Goal: Complete application form

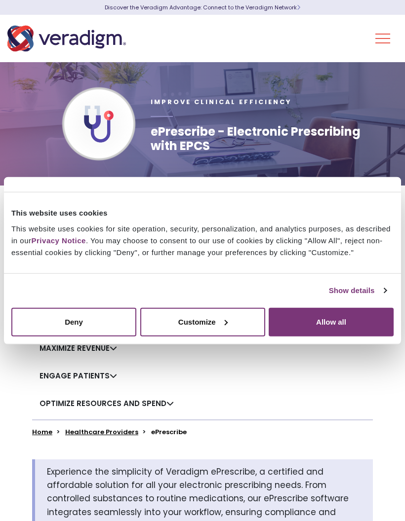
click at [337, 328] on button "Allow all" at bounding box center [330, 321] width 125 height 29
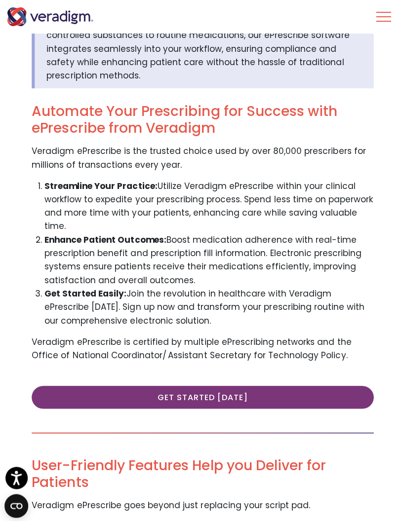
scroll to position [465, 0]
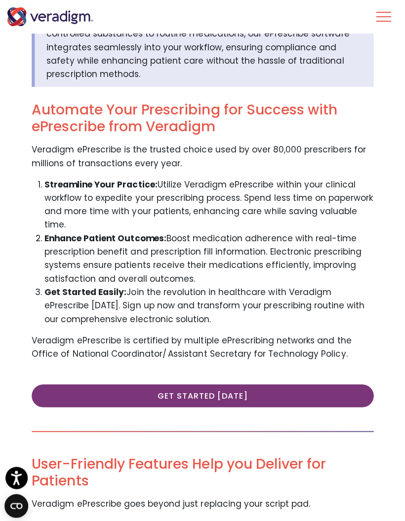
click at [224, 383] on link "Get Started Today" at bounding box center [202, 394] width 341 height 23
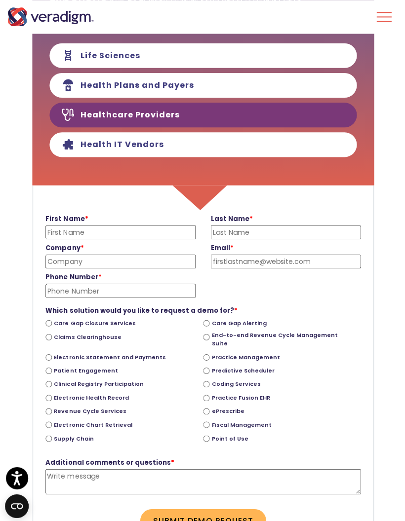
scroll to position [186, 0]
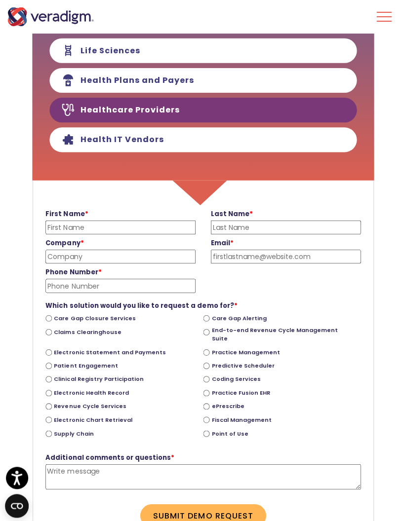
click at [65, 228] on input "First Name *" at bounding box center [120, 227] width 150 height 14
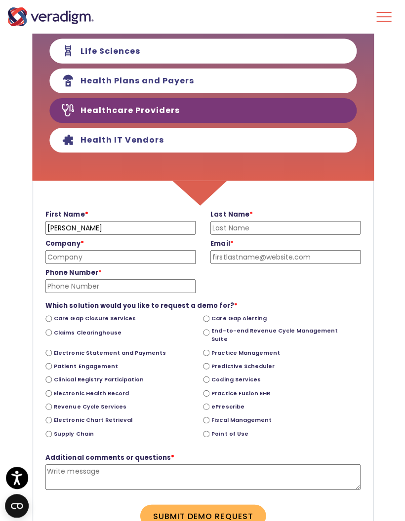
type input "[PERSON_NAME]"
click at [238, 233] on input "Last Name *" at bounding box center [285, 227] width 150 height 14
type input "[PERSON_NAME]"
click at [100, 262] on input "Company *" at bounding box center [120, 256] width 150 height 14
click at [77, 259] on input "Psyquest Behavioral" at bounding box center [120, 256] width 150 height 14
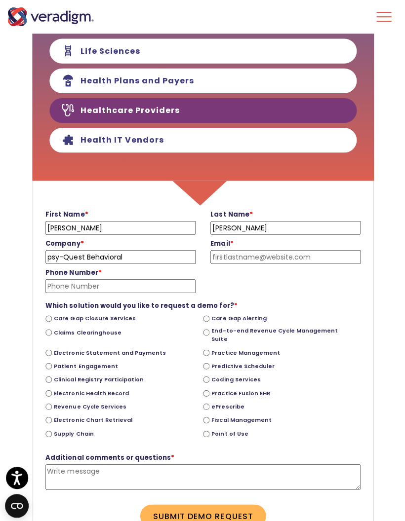
click at [147, 260] on input "psy-Quest Behavioral" at bounding box center [120, 256] width 150 height 14
type input "psy-Quest Behavioral Health"
click at [90, 292] on input "Phone Number *" at bounding box center [120, 285] width 150 height 14
type input "[PHONE_NUMBER]"
click at [230, 258] on input "Email *" at bounding box center [285, 256] width 150 height 14
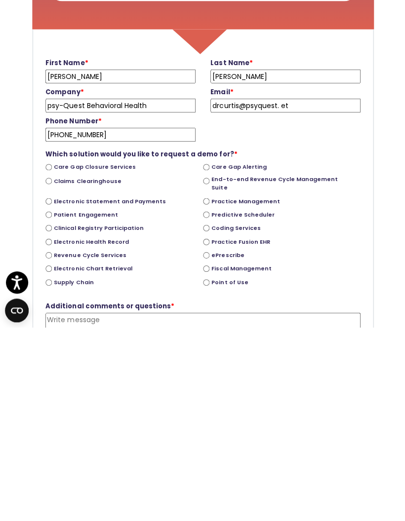
scroll to position [153, 0]
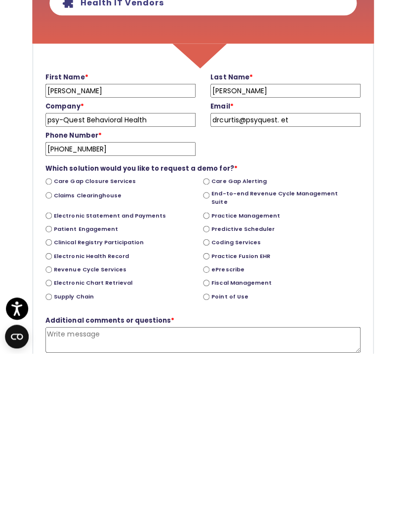
type input "drcurtis@psyquest. et"
click at [203, 343] on div "Care Gap Closure Services Care Gap Alerting Claims Clearinghouse End-to-end Rev…" at bounding box center [202, 407] width 314 height 128
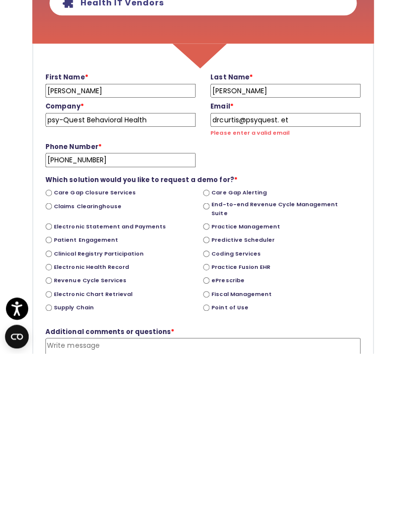
scroll to position [322, 0]
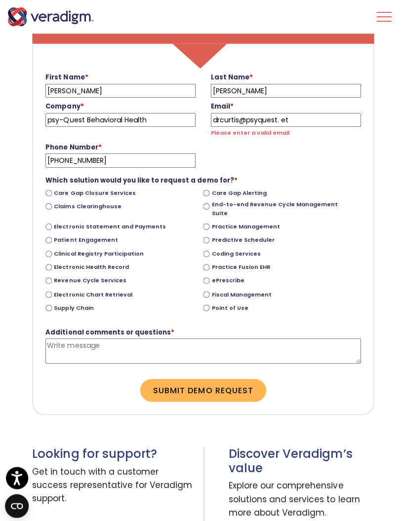
click at [200, 273] on div "Revenue Cycle Services" at bounding box center [123, 279] width 157 height 13
click at [204, 276] on input "ePrescribe" at bounding box center [205, 279] width 6 height 6
radio input "true"
